Goal: Information Seeking & Learning: Understand process/instructions

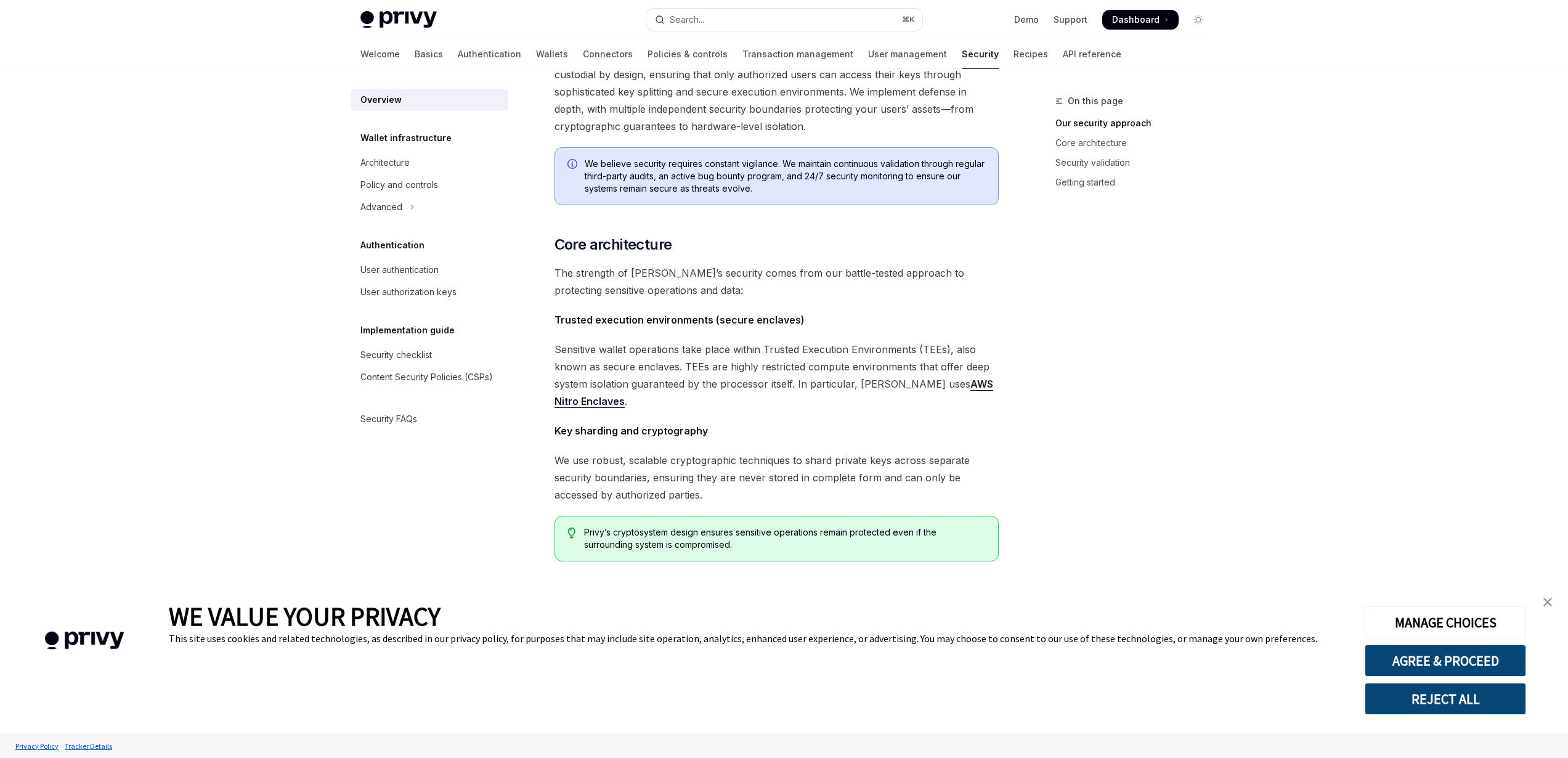
scroll to position [614, 0]
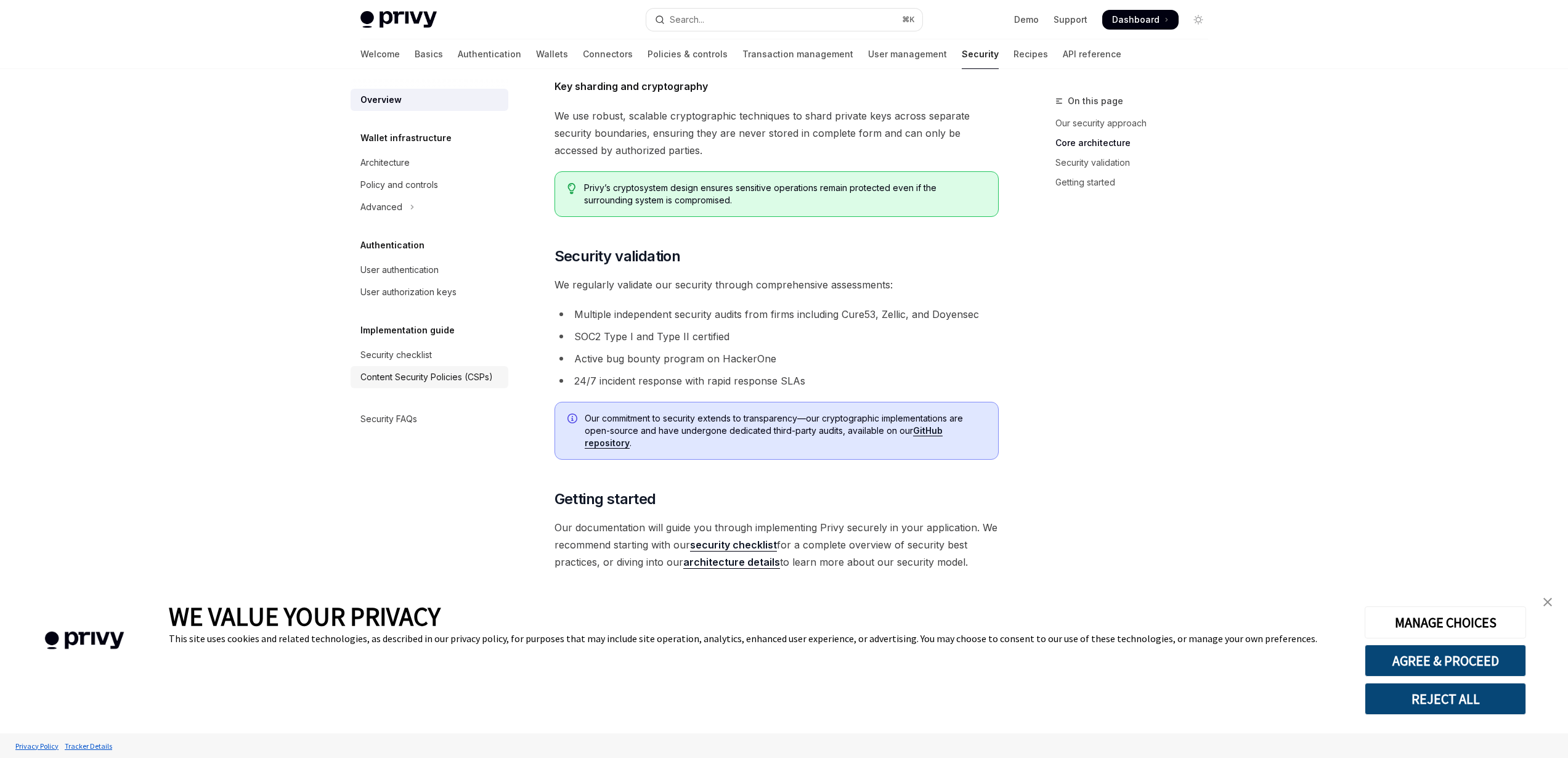
click at [431, 379] on div "Content Security Policies (CSPs)" at bounding box center [426, 377] width 132 height 15
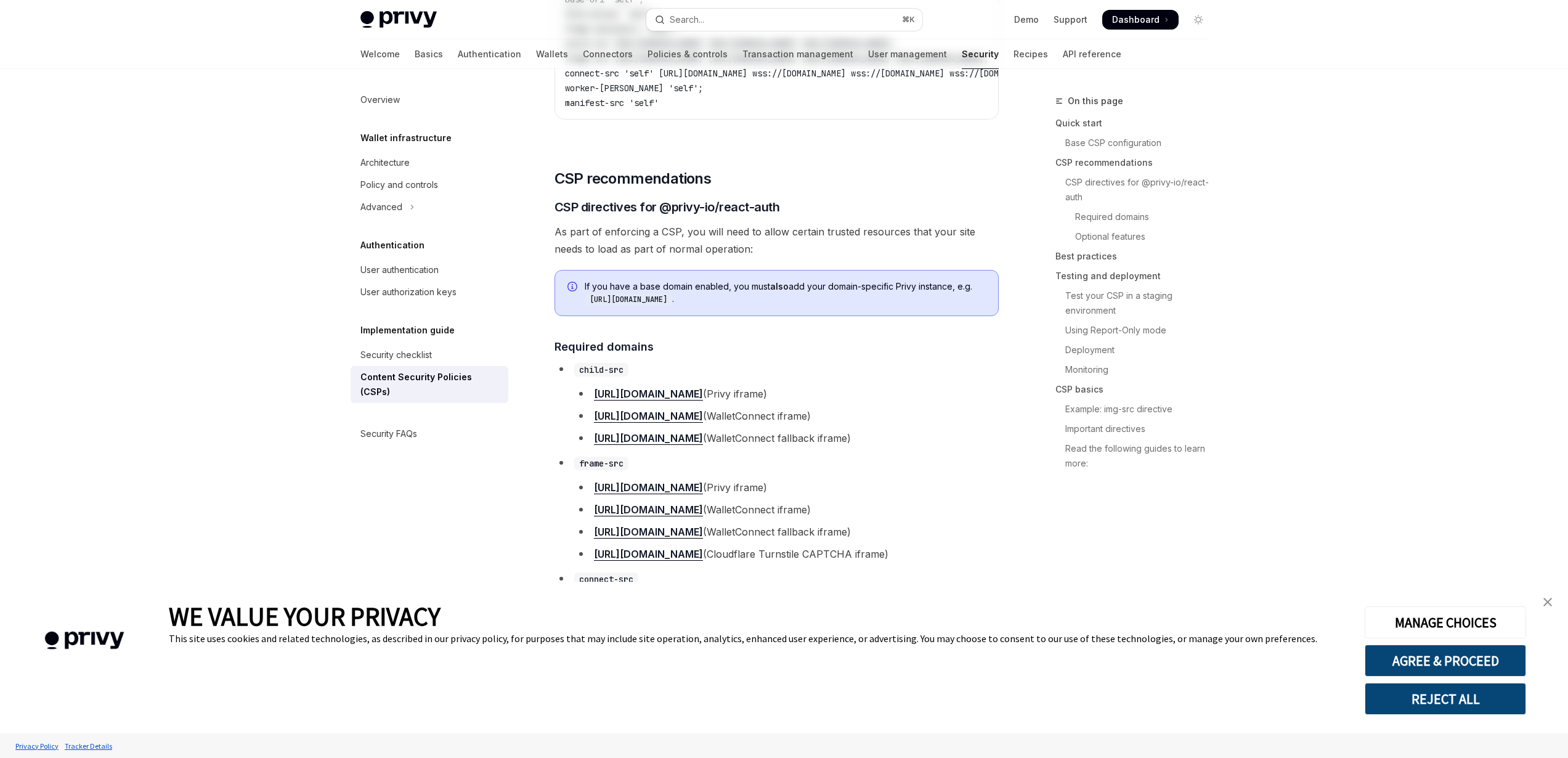
type textarea "*"
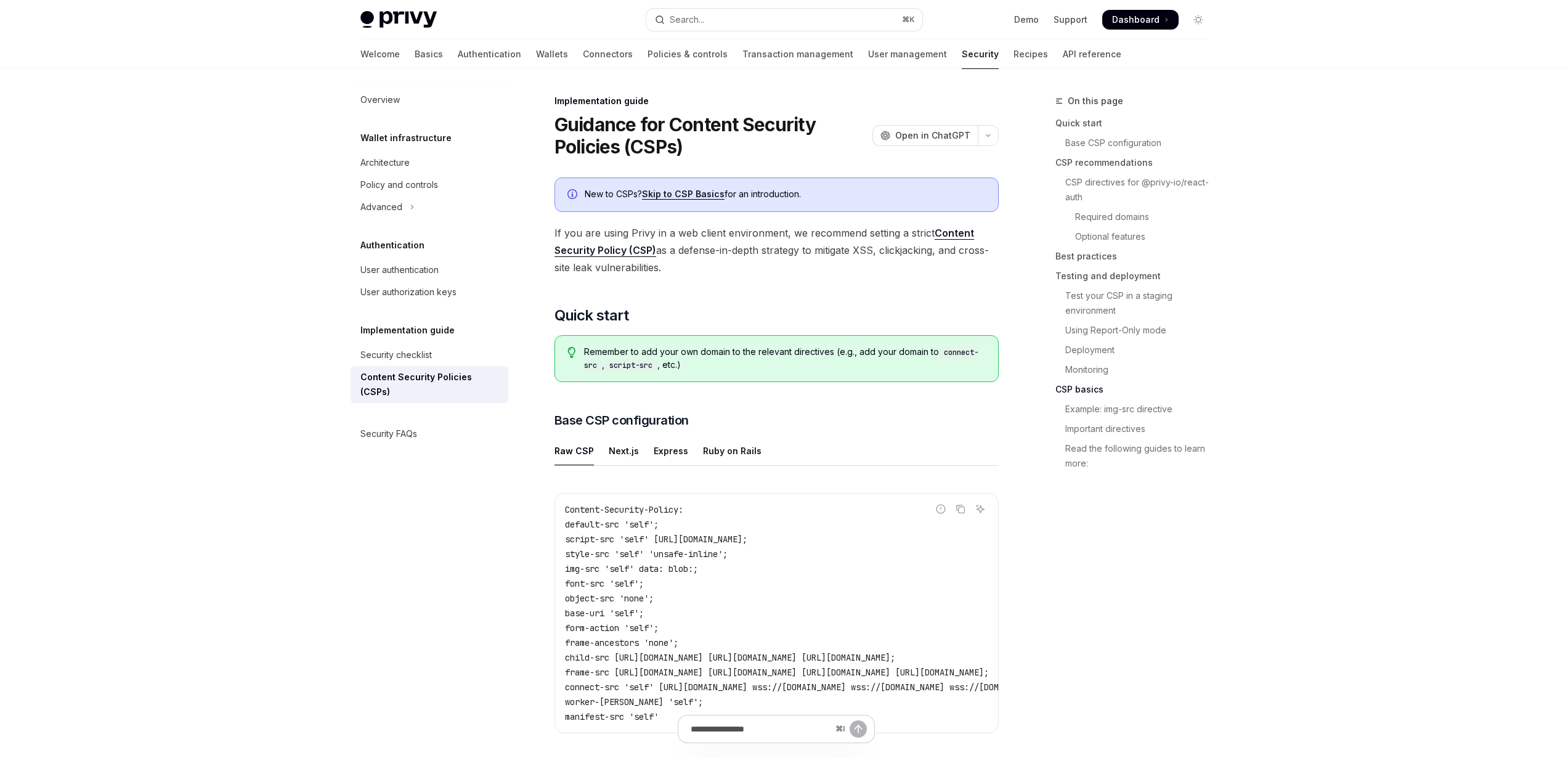
scroll to position [2636, 0]
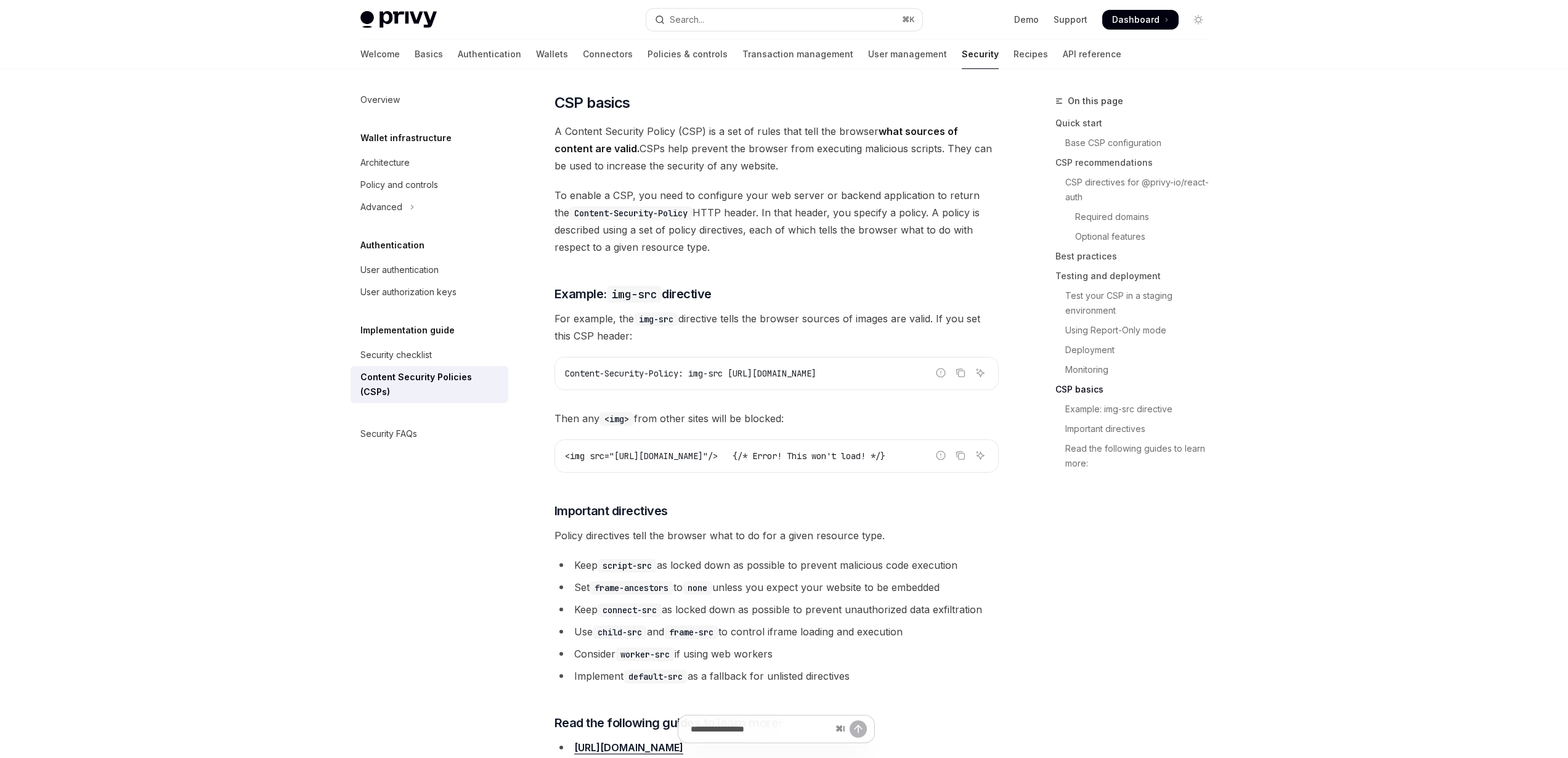
type textarea "*"
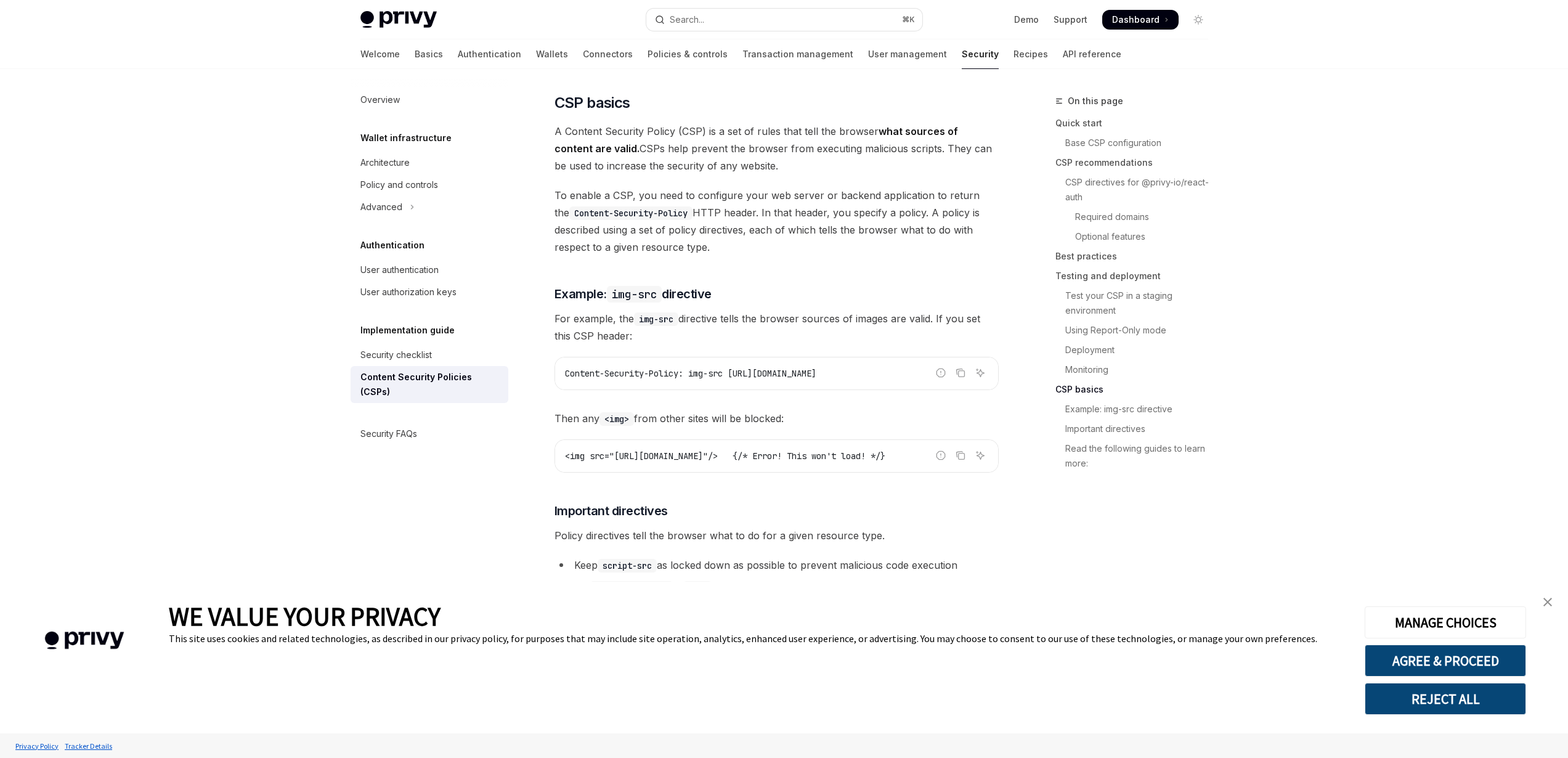
click at [1460, 701] on button "REJECT ALL" at bounding box center [1445, 698] width 161 height 32
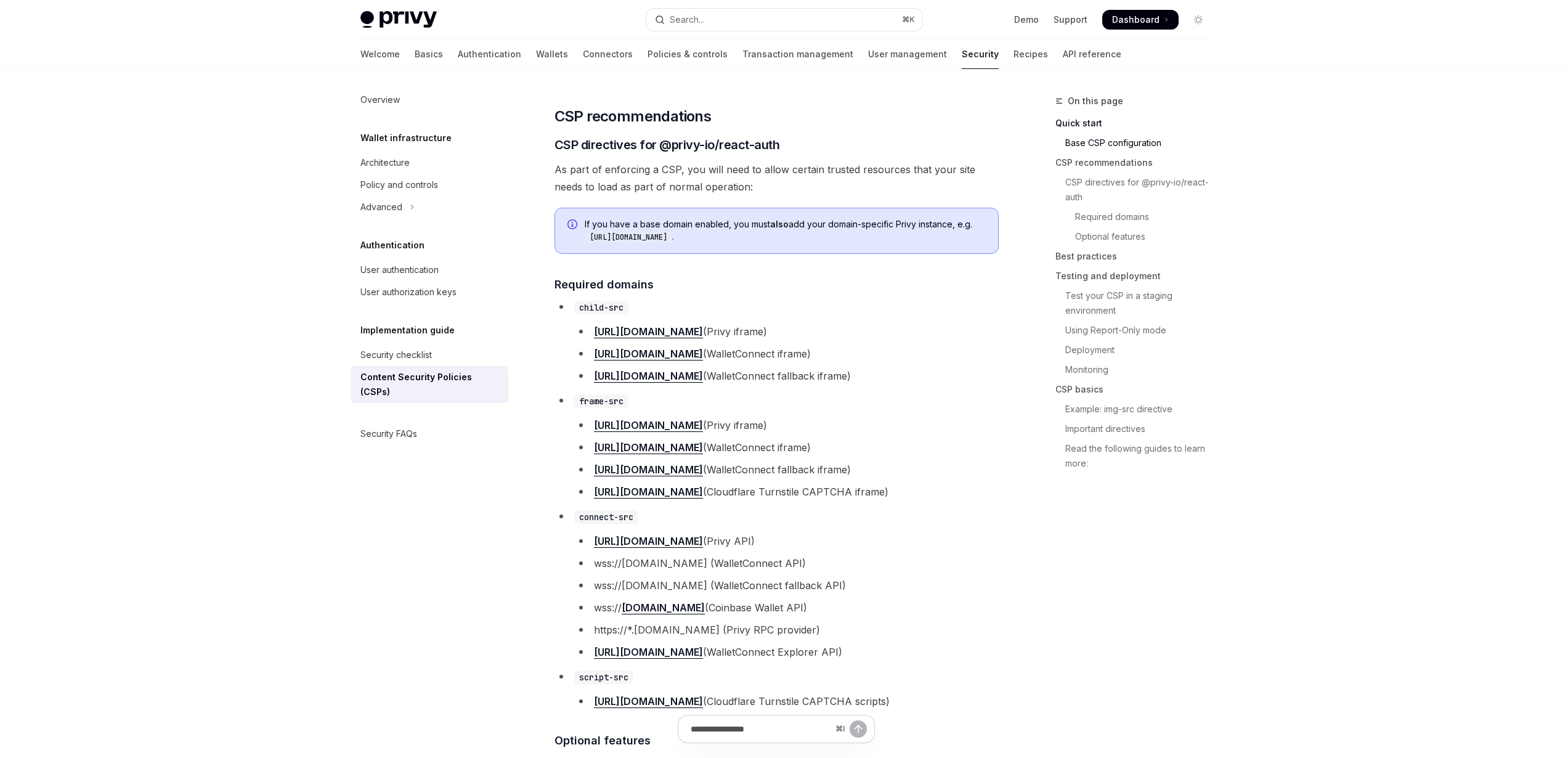
scroll to position [724, 0]
